Goal: Information Seeking & Learning: Learn about a topic

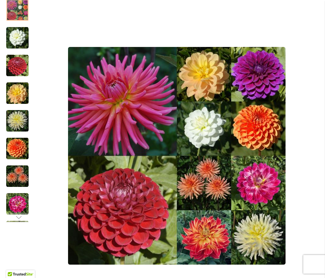
scroll to position [121, 0]
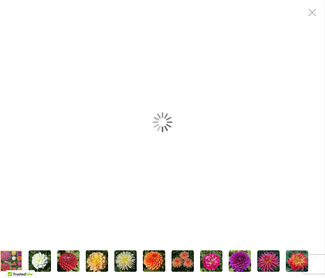
click at [138, 112] on div "Gardener's Choice Collection" at bounding box center [162, 122] width 325 height 244
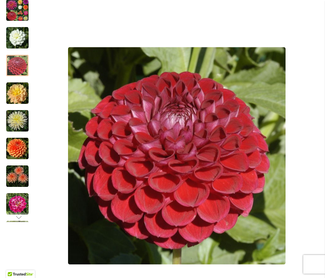
click at [309, 10] on div "Product Images" at bounding box center [177, 155] width 284 height 325
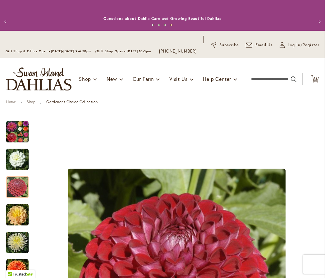
scroll to position [0, 0]
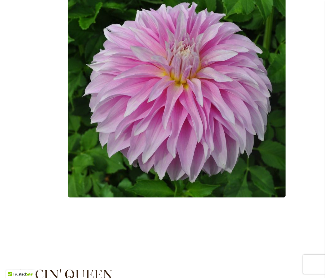
scroll to position [187, 0]
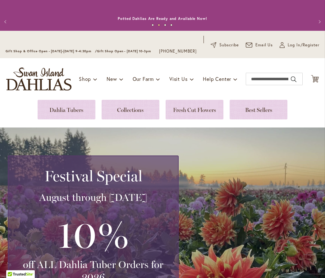
click at [72, 117] on link at bounding box center [67, 110] width 58 height 20
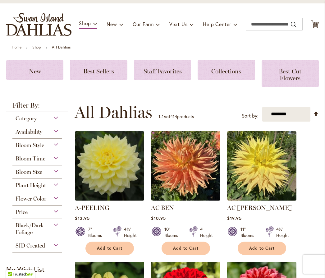
scroll to position [58, 0]
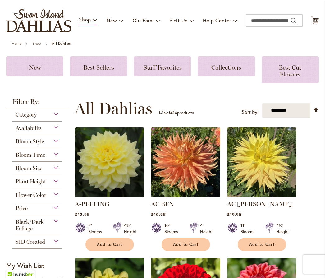
click at [52, 118] on div "Category" at bounding box center [37, 113] width 50 height 10
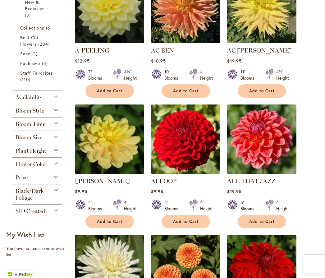
scroll to position [213, 0]
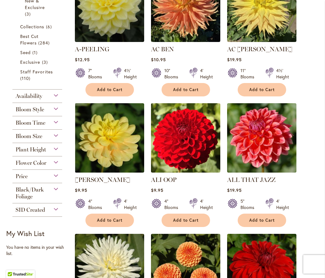
click at [53, 166] on div "Flower Color" at bounding box center [37, 161] width 50 height 10
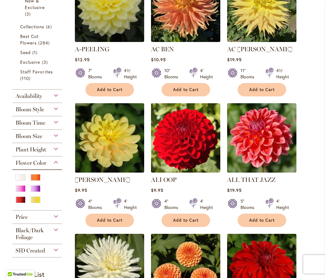
click at [20, 192] on div "Pink" at bounding box center [21, 188] width 10 height 7
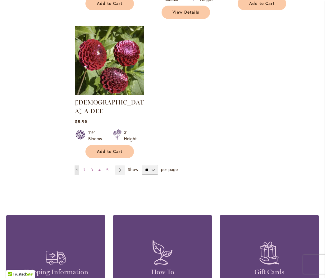
scroll to position [814, 0]
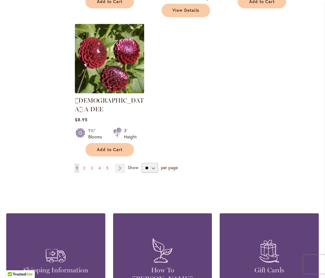
click at [119, 163] on link "Page Next" at bounding box center [120, 167] width 10 height 9
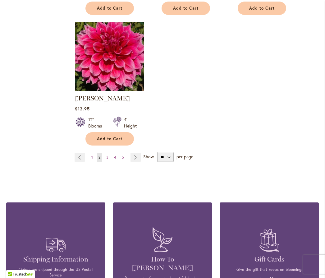
scroll to position [819, 0]
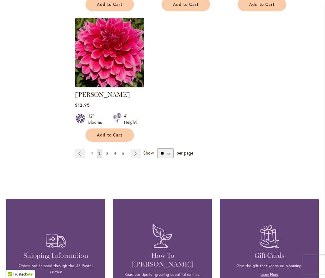
click at [136, 149] on link "Page Next" at bounding box center [135, 153] width 10 height 9
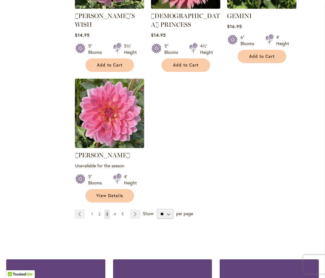
scroll to position [769, 0]
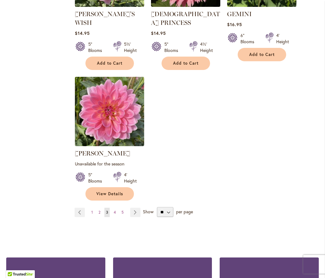
click at [137, 207] on link "Page Next" at bounding box center [135, 211] width 10 height 9
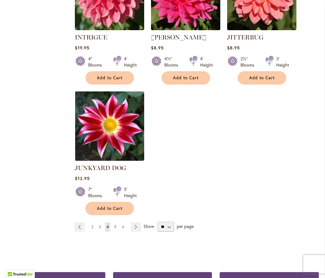
scroll to position [734, 0]
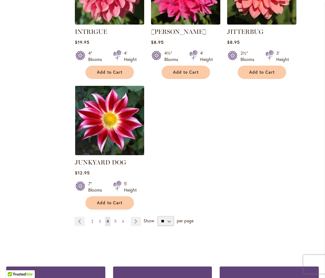
click at [138, 225] on link "Page Next" at bounding box center [136, 220] width 10 height 9
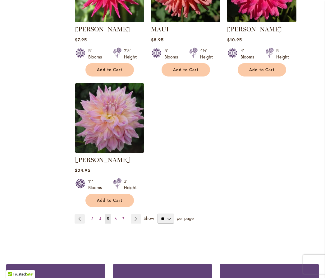
scroll to position [746, 0]
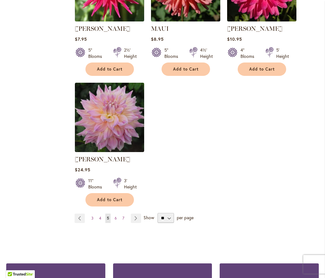
click at [137, 216] on link "Page Next" at bounding box center [136, 217] width 10 height 9
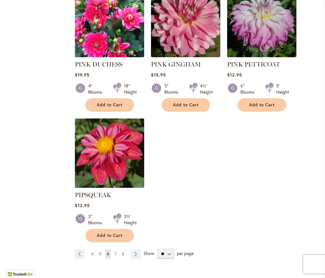
scroll to position [734, 0]
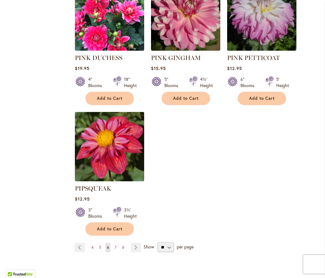
click at [138, 242] on link "Page Next" at bounding box center [136, 246] width 10 height 9
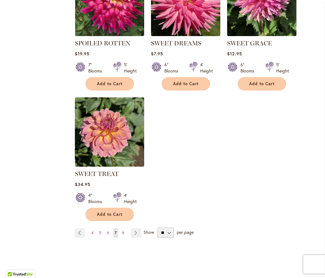
scroll to position [728, 0]
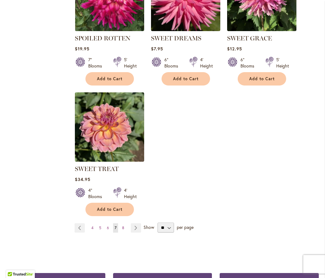
click at [137, 232] on link "Page Next" at bounding box center [136, 227] width 10 height 9
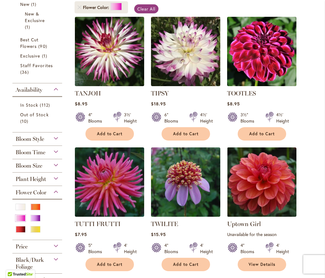
scroll to position [156, 0]
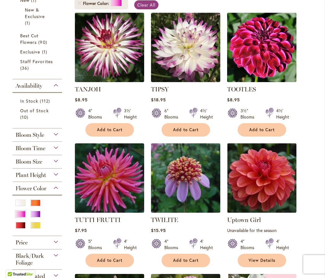
click at [52, 138] on div "Bloom Style" at bounding box center [37, 133] width 50 height 10
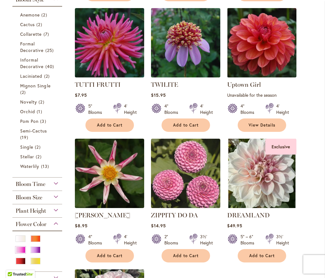
click at [37, 133] on span "Semi-Cactus" at bounding box center [33, 131] width 27 height 6
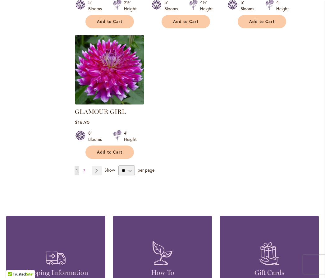
scroll to position [811, 0]
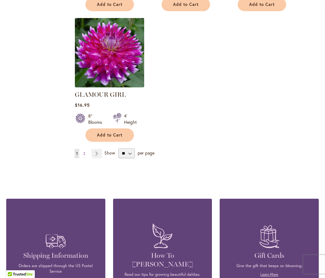
click at [96, 155] on link "Page Next" at bounding box center [97, 153] width 10 height 9
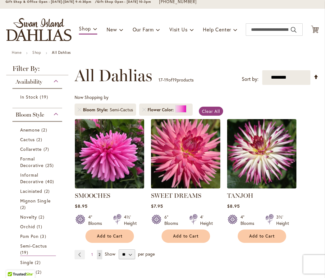
scroll to position [50, 0]
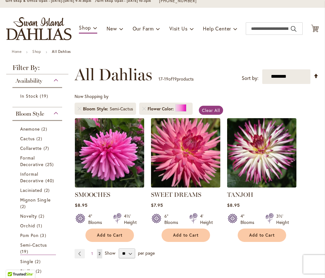
click at [26, 183] on span "Informal Decorative" at bounding box center [32, 177] width 24 height 12
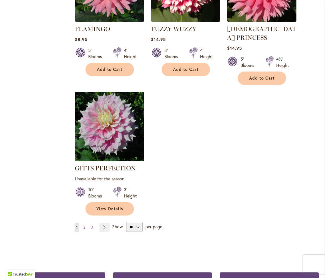
scroll to position [746, 0]
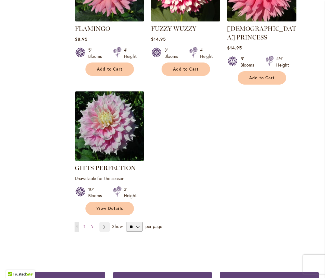
click at [105, 222] on link "Page Next" at bounding box center [104, 226] width 10 height 9
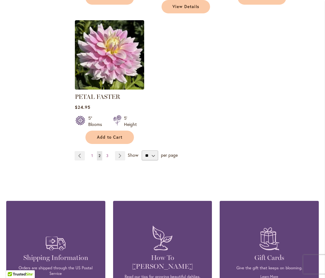
scroll to position [816, 0]
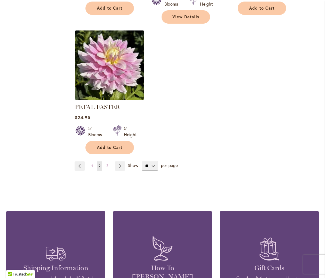
click at [116, 161] on link "Page Next" at bounding box center [120, 165] width 10 height 9
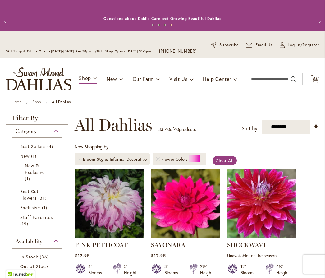
click at [26, 226] on link "Staff Favorites 19 items" at bounding box center [38, 220] width 36 height 13
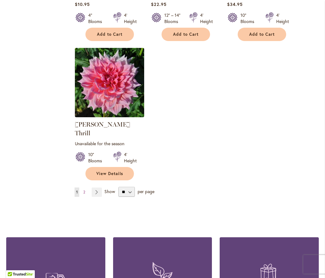
scroll to position [798, 0]
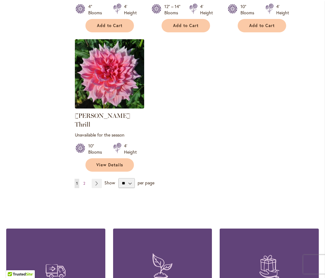
click at [97, 178] on link "Page Next" at bounding box center [97, 182] width 10 height 9
